Goal: Task Accomplishment & Management: Use online tool/utility

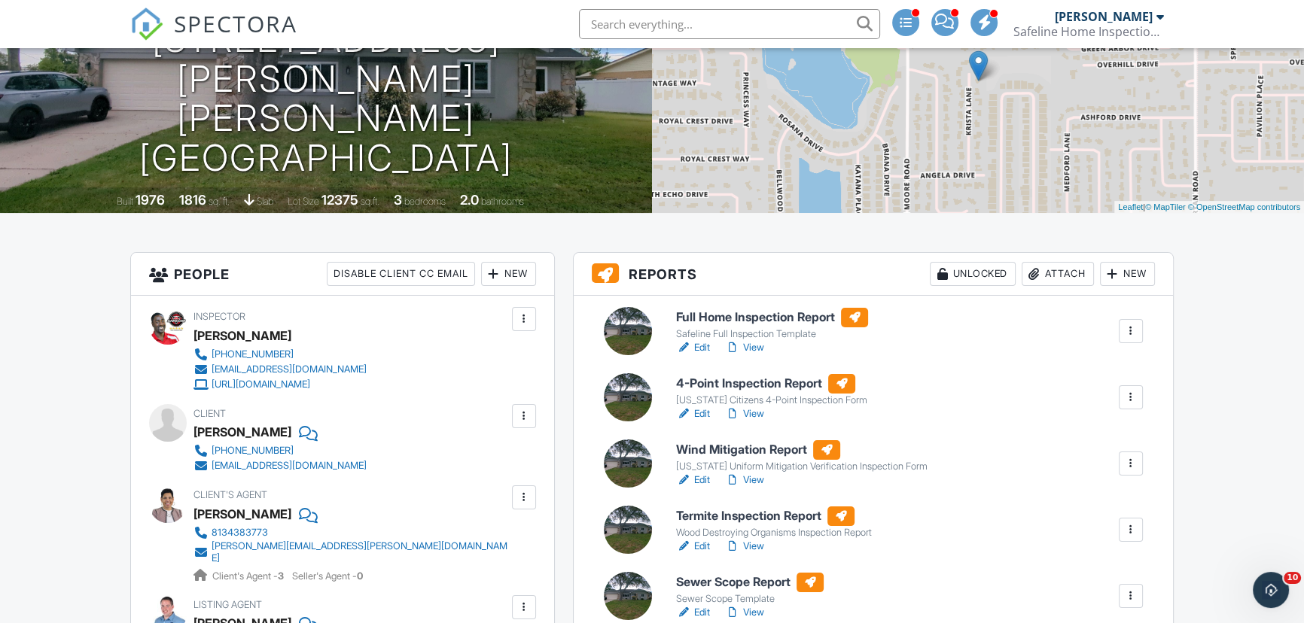
scroll to position [205, 0]
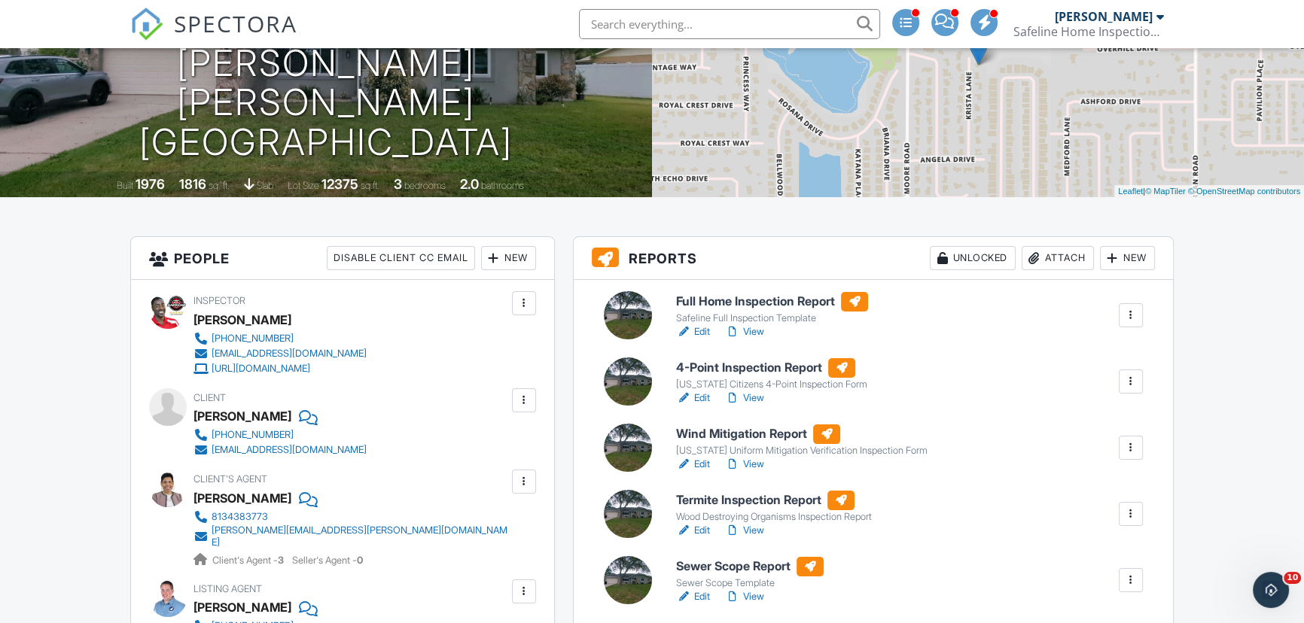
click at [706, 465] on link "Edit" at bounding box center [693, 464] width 34 height 15
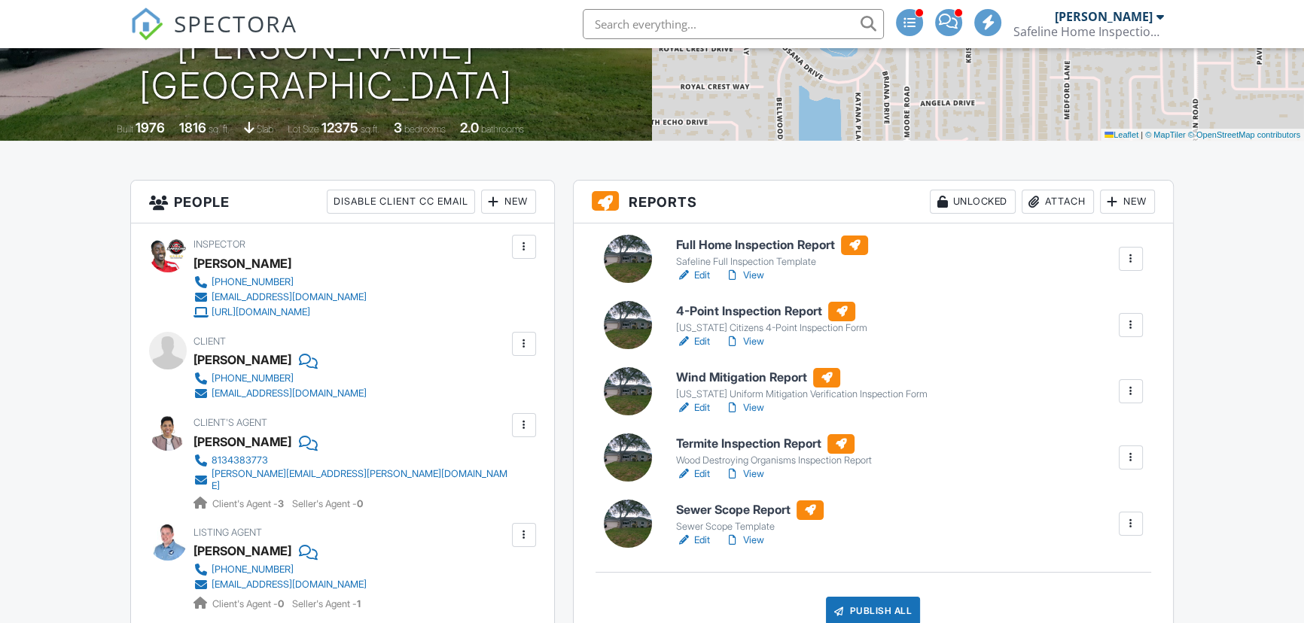
scroll to position [273, 0]
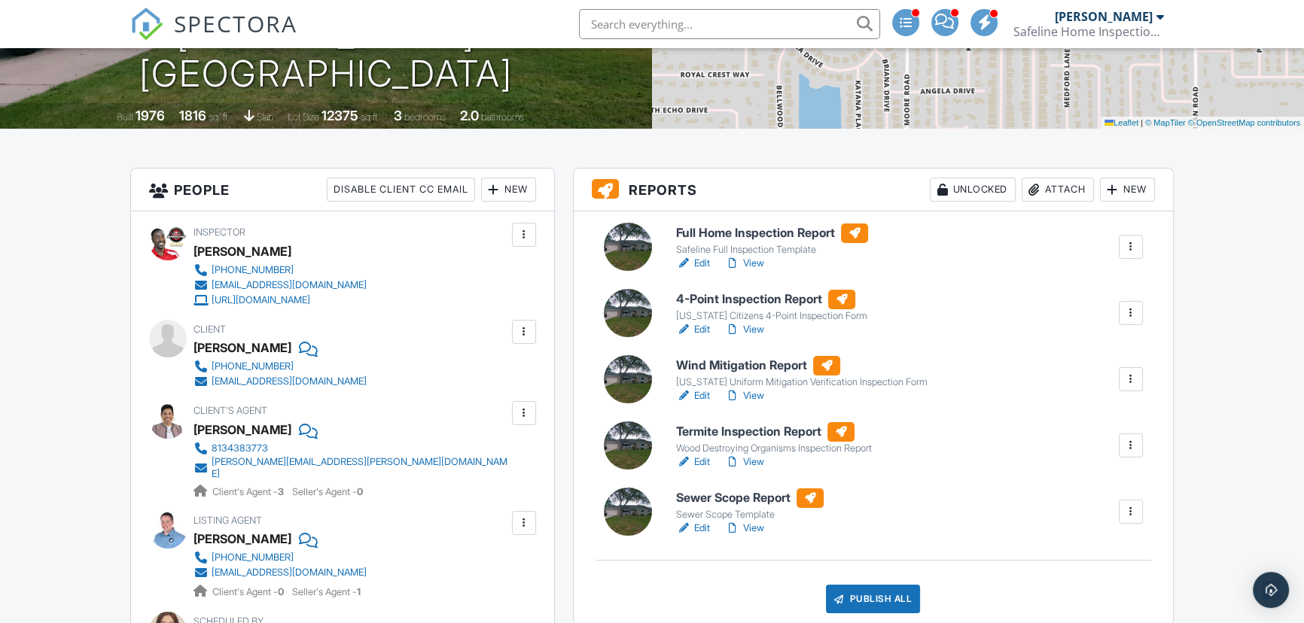
click at [705, 462] on link "Edit" at bounding box center [693, 462] width 34 height 15
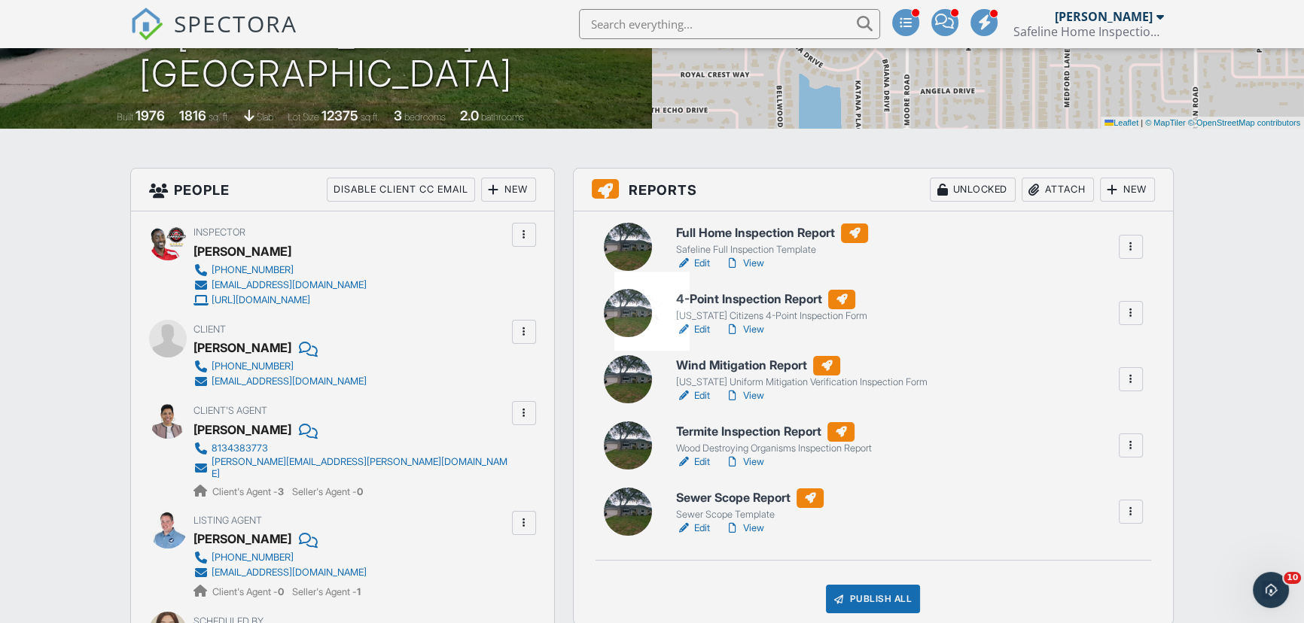
scroll to position [0, 0]
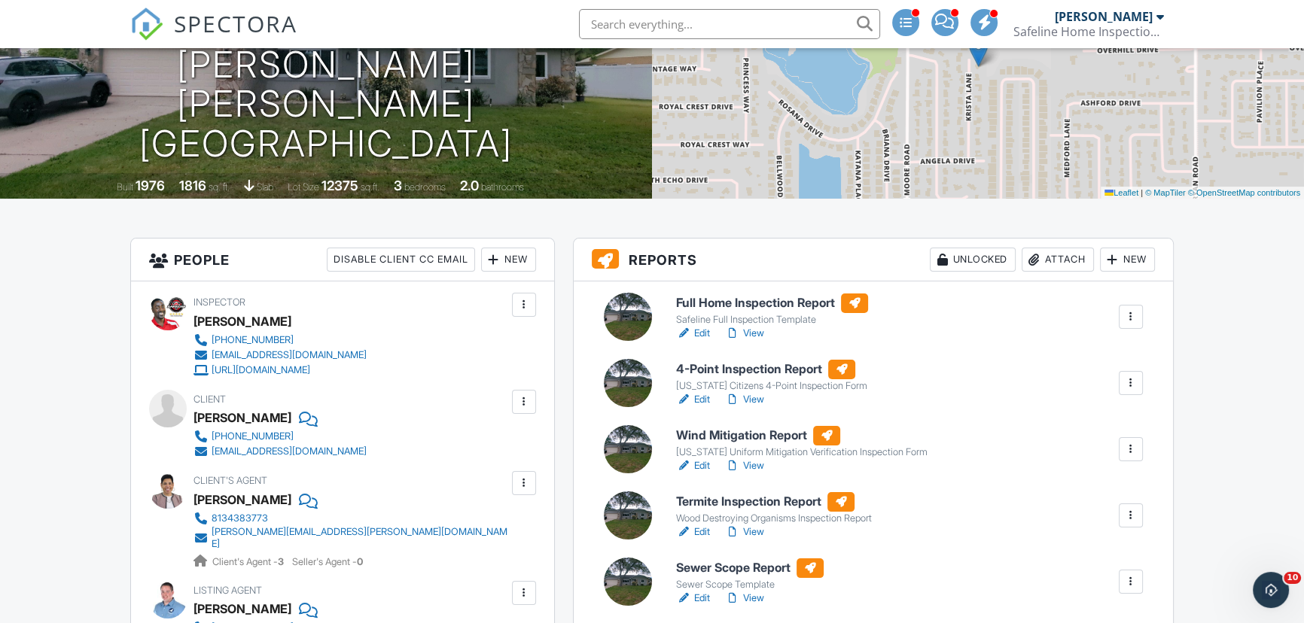
scroll to position [342, 0]
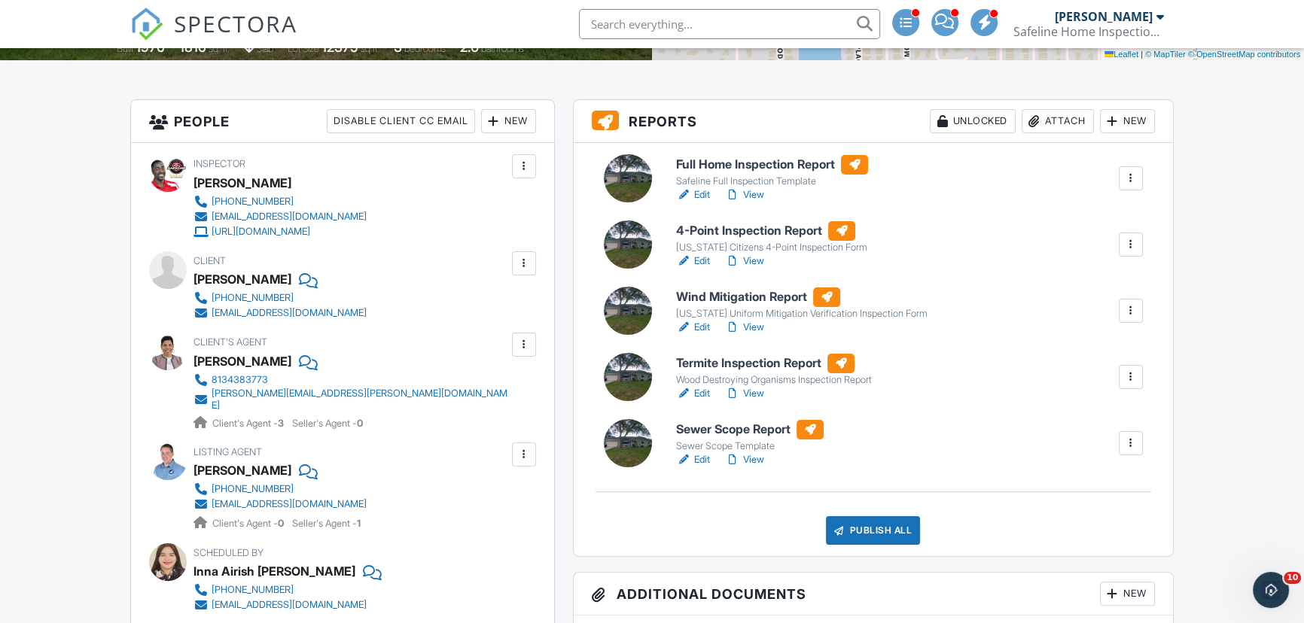
click at [703, 258] on link "Edit" at bounding box center [693, 261] width 34 height 15
